Goal: Find specific page/section: Find specific page/section

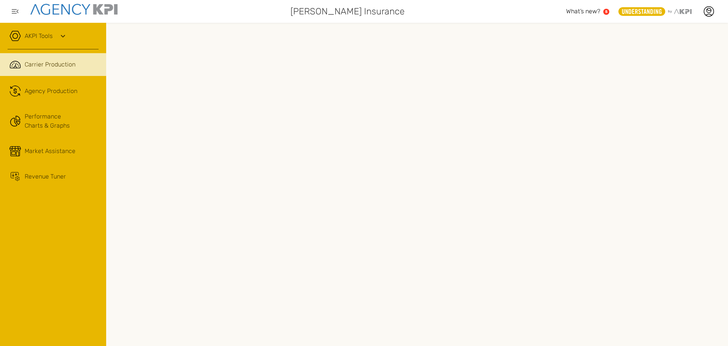
drag, startPoint x: 94, startPoint y: 69, endPoint x: 22, endPoint y: 308, distance: 249.2
click at [22, 309] on div "AKPI Tools AMS Data Upload AMS Data Health Input Additional Carrier Production …" at bounding box center [53, 184] width 106 height 323
click at [49, 85] on link ".cls-1{fill:none;stroke:#221f20;stroke-linecap:round;stroke-linejoin:round;stro…" at bounding box center [53, 91] width 106 height 23
click at [50, 66] on span "Carrier Production" at bounding box center [50, 64] width 51 height 9
